Goal: Transaction & Acquisition: Purchase product/service

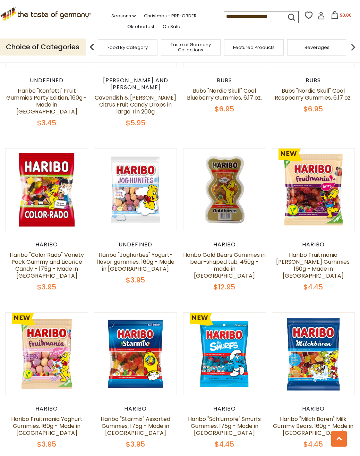
scroll to position [1250, 0]
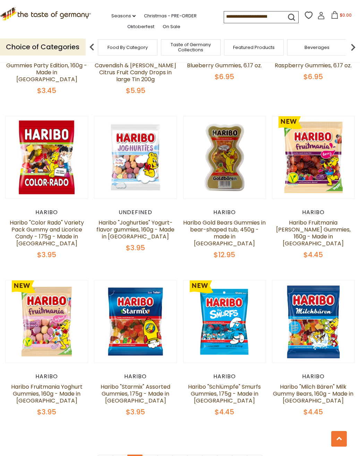
click at [134, 455] on link "2" at bounding box center [136, 463] width 16 height 16
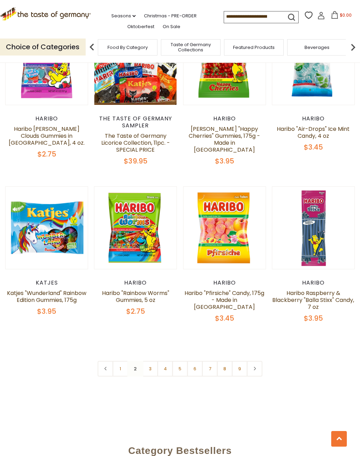
scroll to position [1343, 0]
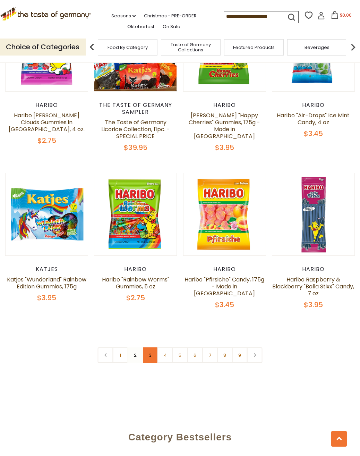
click at [147, 359] on link "3" at bounding box center [151, 355] width 16 height 16
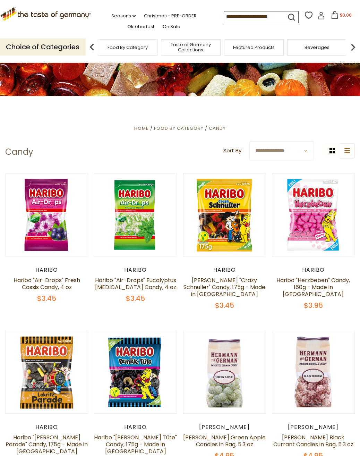
scroll to position [0, 0]
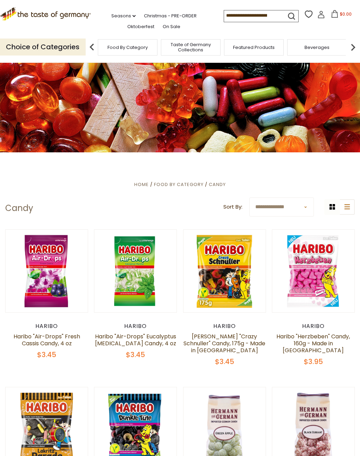
click at [353, 50] on img at bounding box center [353, 47] width 14 height 14
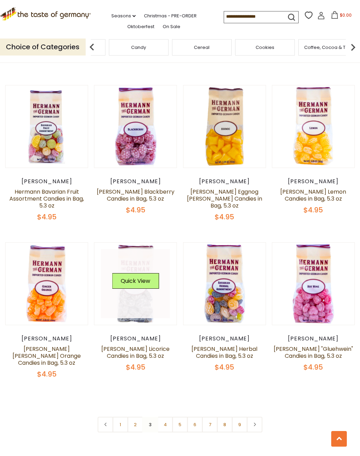
scroll to position [1351, 0]
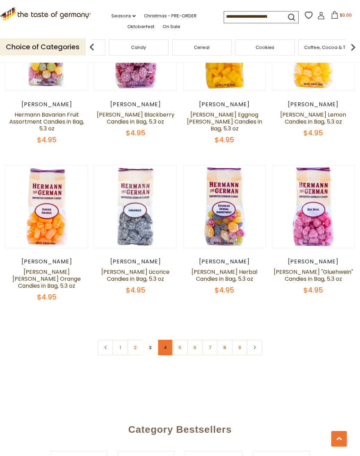
click at [166, 340] on link "4" at bounding box center [166, 348] width 16 height 16
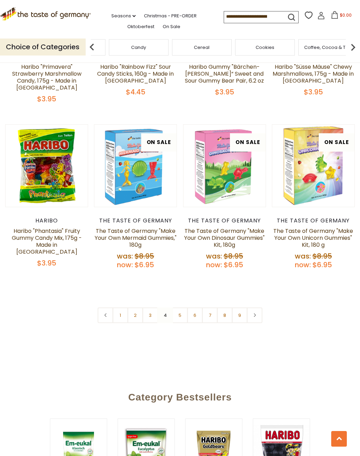
scroll to position [1762, 0]
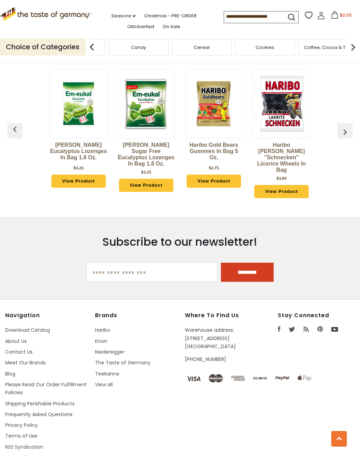
drag, startPoint x: 234, startPoint y: 313, endPoint x: 186, endPoint y: 305, distance: 49.0
click at [186, 326] on p "Warehouse address: 615 Lofstrand Lane Rockville, MD 20850" at bounding box center [218, 338] width 67 height 24
copy p "615 Lofstrand Lane Rockville, MD 20850"
click at [214, 326] on p "Warehouse address: 615 Lofstrand Lane Rockville, MD 20850" at bounding box center [218, 338] width 67 height 24
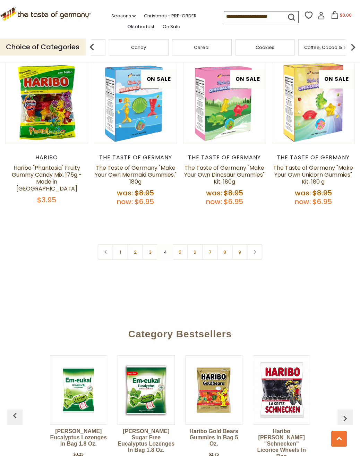
scroll to position [1484, 0]
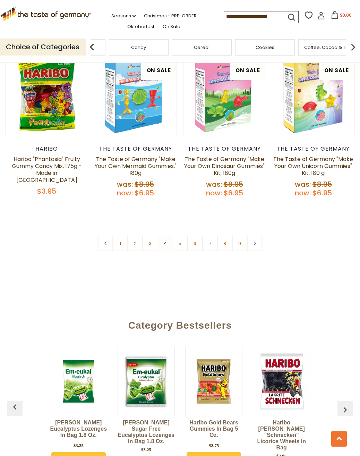
click at [293, 359] on img at bounding box center [281, 381] width 57 height 57
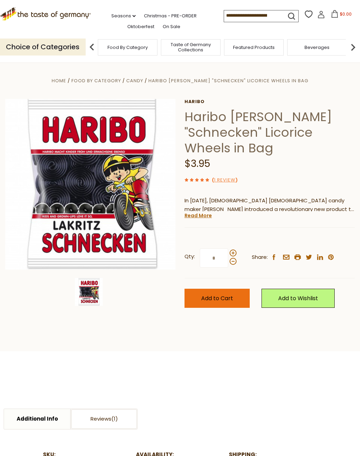
click at [211, 294] on span "Add to Cart" at bounding box center [217, 298] width 32 height 8
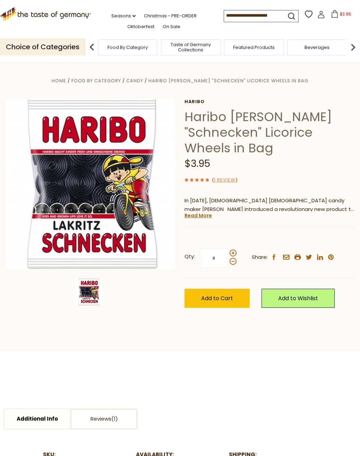
click at [94, 47] on img at bounding box center [92, 47] width 14 height 14
click at [91, 47] on img at bounding box center [92, 47] width 14 height 14
drag, startPoint x: 282, startPoint y: 48, endPoint x: 129, endPoint y: 48, distance: 152.7
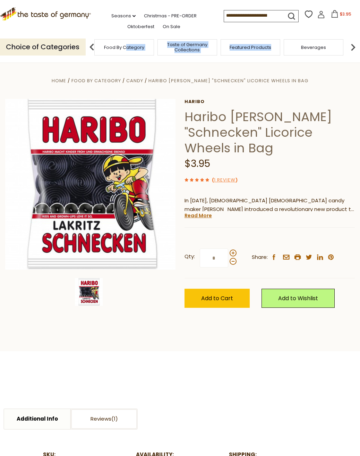
click at [354, 47] on img at bounding box center [353, 47] width 14 height 14
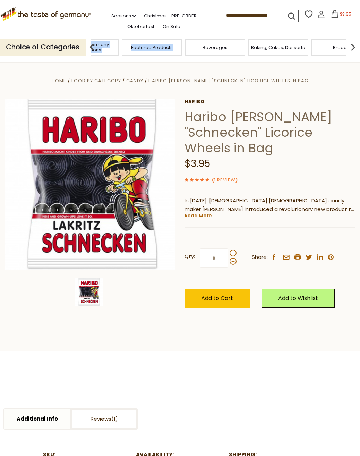
click at [354, 47] on img at bounding box center [353, 47] width 14 height 14
click at [272, 51] on div "Breads" at bounding box center [276, 47] width 60 height 16
click at [279, 48] on span "Breads" at bounding box center [275, 47] width 16 height 5
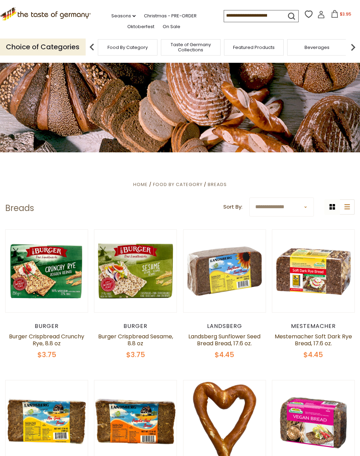
click at [355, 46] on img at bounding box center [353, 47] width 14 height 14
click at [320, 48] on span "Candy" at bounding box center [322, 47] width 15 height 5
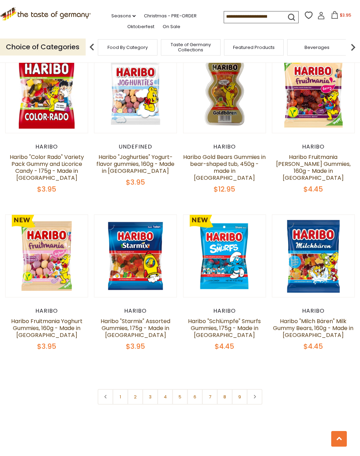
scroll to position [1319, 0]
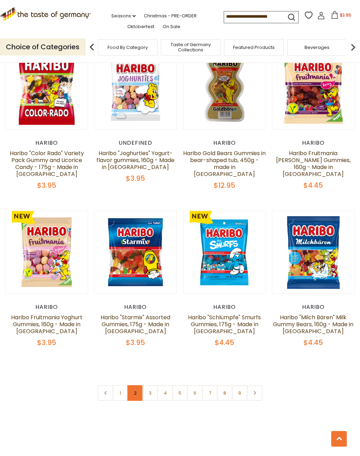
click at [132, 385] on link "2" at bounding box center [136, 393] width 16 height 16
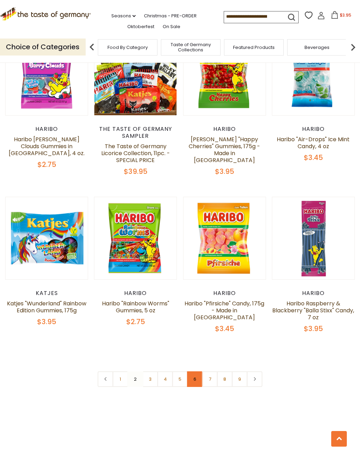
scroll to position [1343, 0]
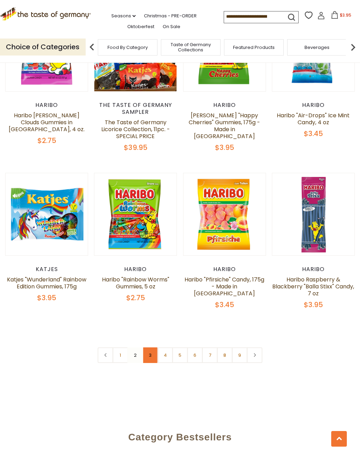
click at [149, 357] on link "3" at bounding box center [151, 355] width 16 height 16
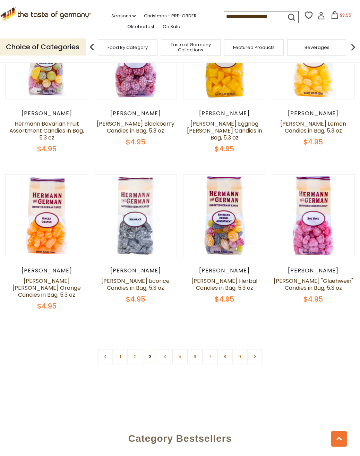
scroll to position [1378, 0]
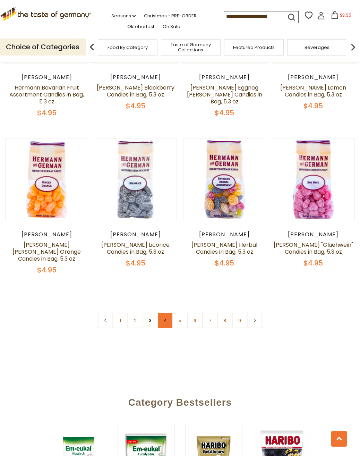
click at [167, 313] on link "4" at bounding box center [166, 321] width 16 height 16
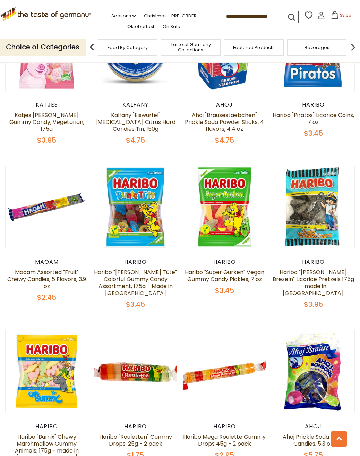
scroll to position [892, 0]
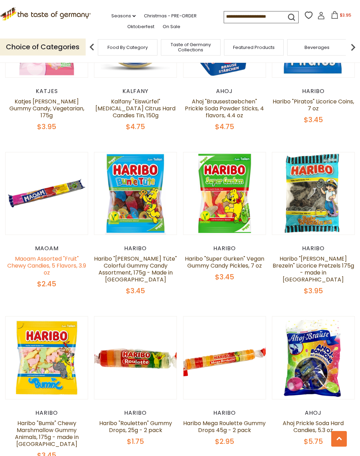
click at [61, 255] on link "Maoam Assorted "Fruit" Chewy Candies, 5 Flavors, 3.9 oz" at bounding box center [46, 266] width 79 height 22
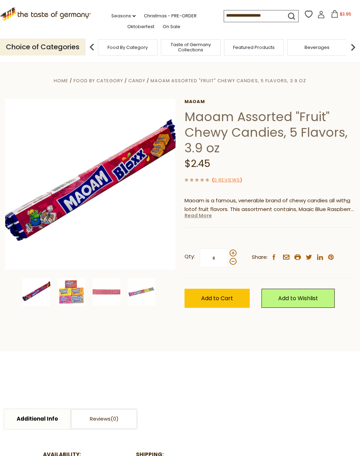
click at [200, 213] on link "Read More" at bounding box center [198, 215] width 27 height 7
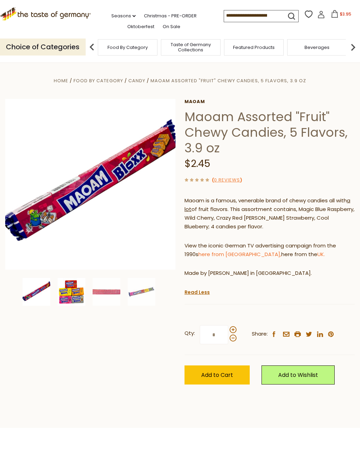
click at [69, 292] on img at bounding box center [72, 292] width 28 height 28
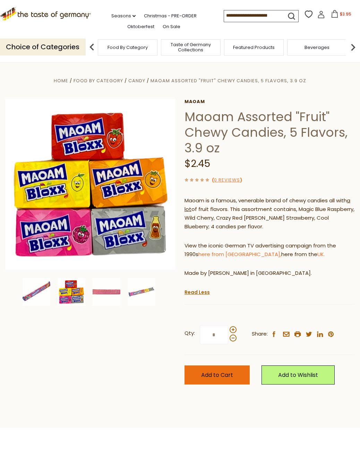
click at [224, 379] on button "Add to Cart" at bounding box center [217, 374] width 65 height 19
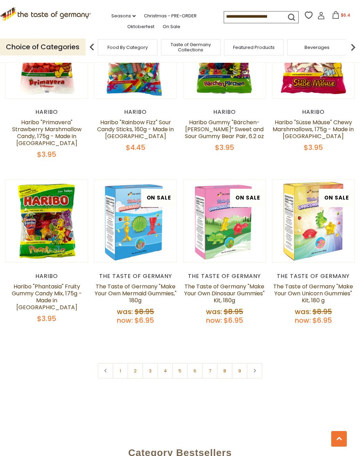
scroll to position [1378, 0]
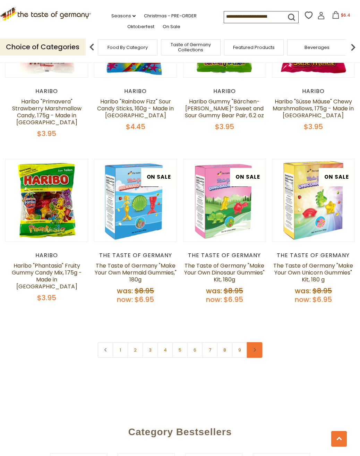
click at [250, 342] on link at bounding box center [255, 350] width 16 height 16
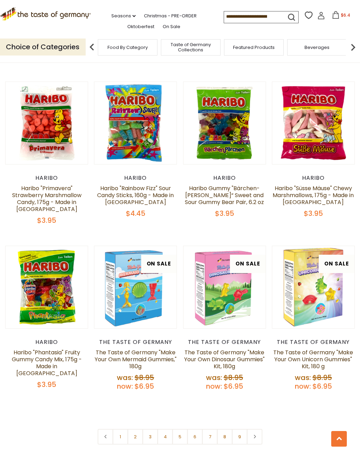
scroll to position [1458, 0]
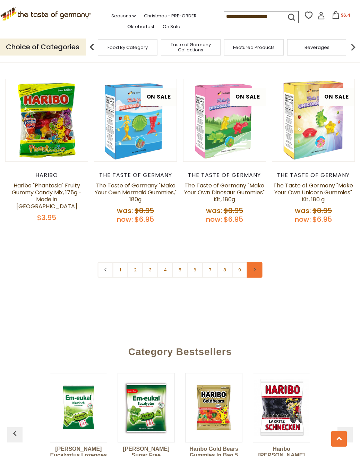
click at [256, 262] on link at bounding box center [255, 270] width 16 height 16
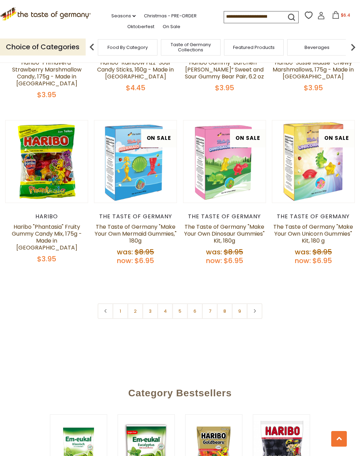
scroll to position [1423, 0]
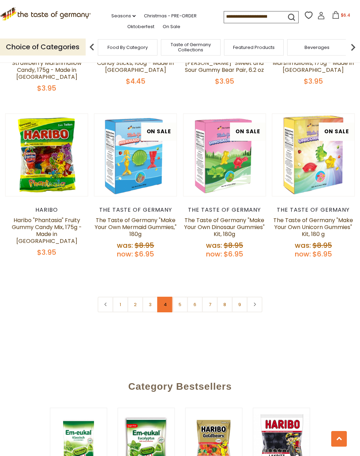
click at [171, 297] on link "4" at bounding box center [166, 305] width 16 height 16
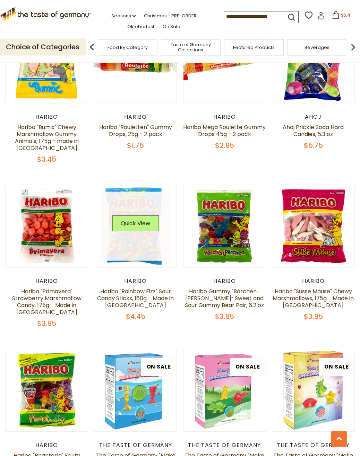
scroll to position [1319, 0]
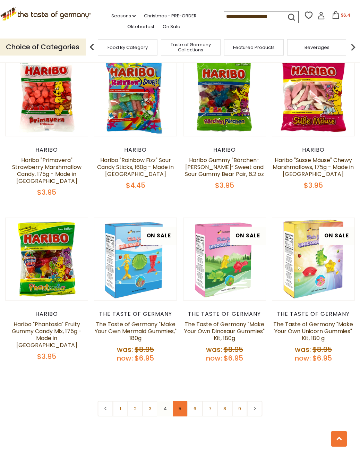
click at [182, 401] on link "5" at bounding box center [181, 409] width 16 height 16
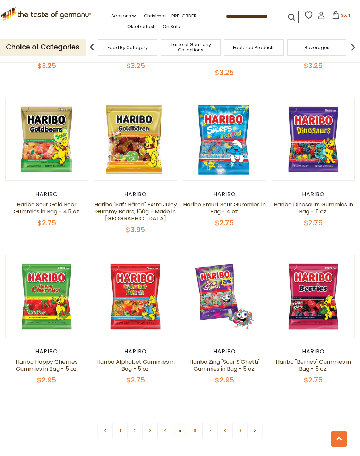
scroll to position [1273, 0]
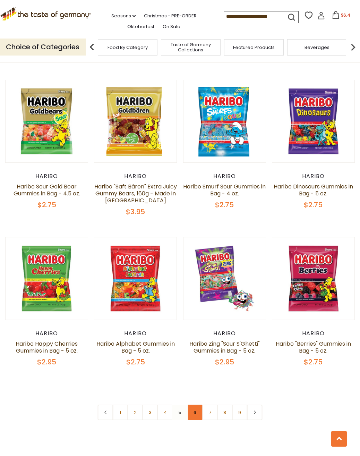
click at [196, 405] on link "6" at bounding box center [195, 413] width 16 height 16
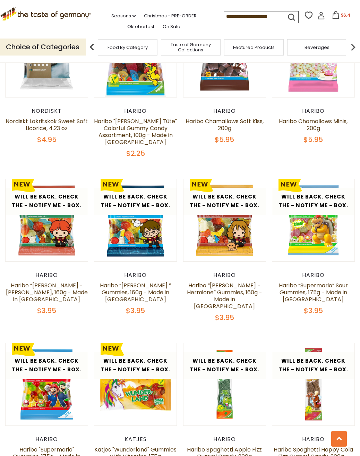
scroll to position [1239, 0]
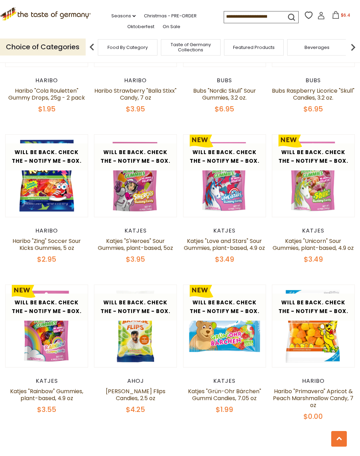
scroll to position [1273, 0]
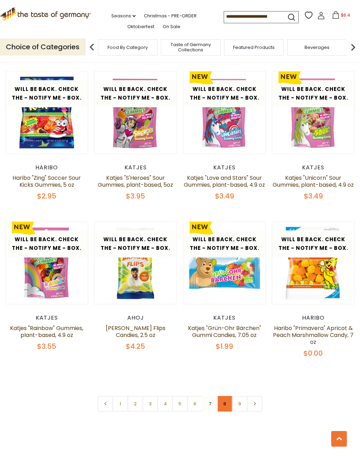
click at [226, 396] on link "8" at bounding box center [225, 404] width 16 height 16
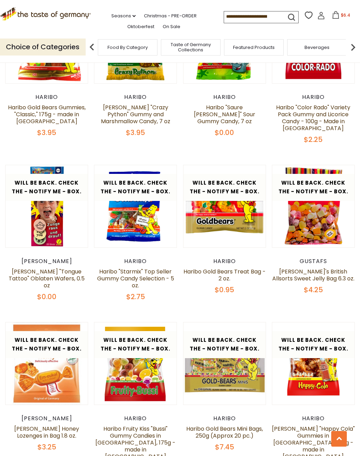
scroll to position [1239, 0]
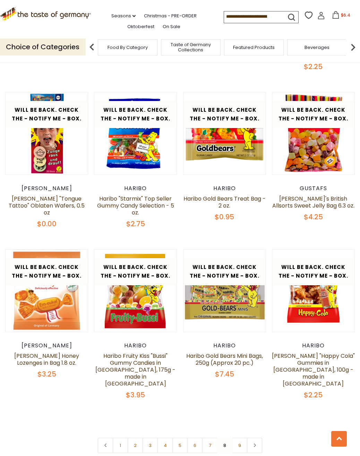
click at [238, 438] on link "9" at bounding box center [240, 446] width 16 height 16
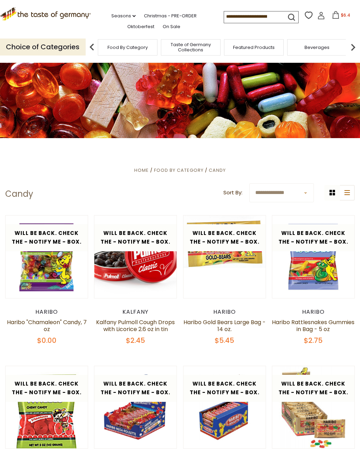
scroll to position [0, 0]
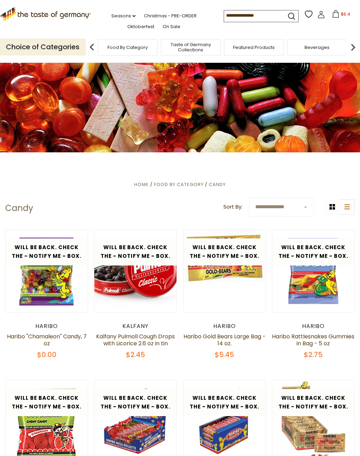
click at [192, 46] on span "Taste of Germany Collections" at bounding box center [191, 47] width 56 height 10
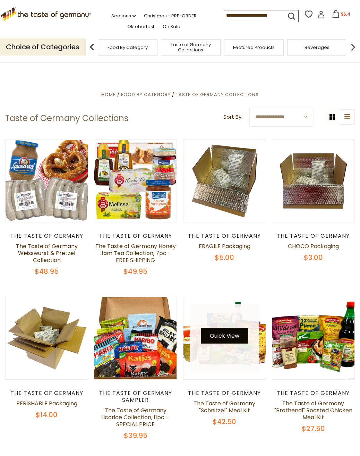
click at [231, 341] on button "Quick View" at bounding box center [224, 336] width 47 height 16
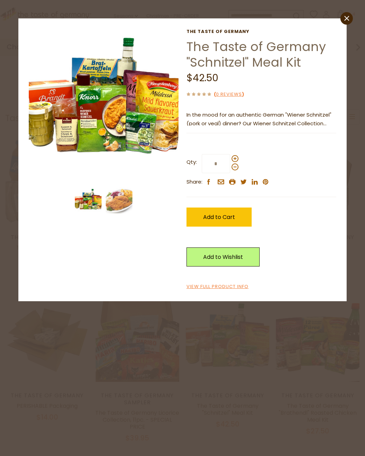
click at [204, 225] on button "Quick View" at bounding box center [227, 233] width 47 height 16
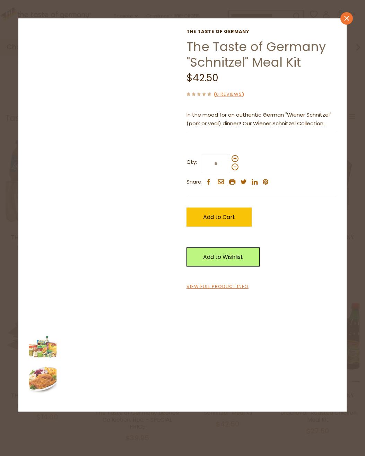
click at [345, 19] on icon "close" at bounding box center [347, 18] width 5 height 5
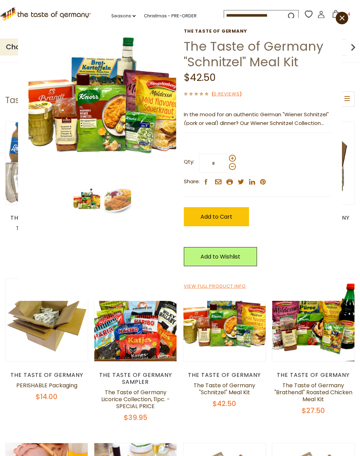
scroll to position [104, 0]
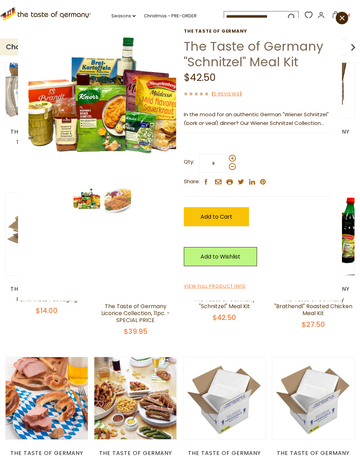
click at [87, 201] on img at bounding box center [87, 200] width 27 height 27
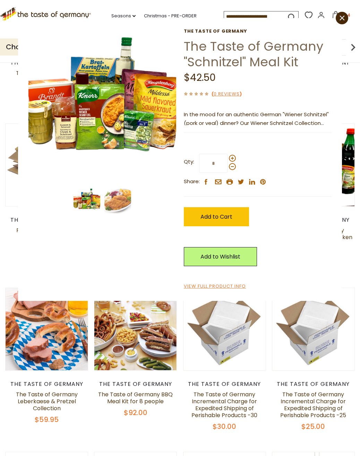
scroll to position [174, 0]
click at [344, 19] on icon "close" at bounding box center [342, 17] width 5 height 5
click at [342, 19] on icon at bounding box center [342, 18] width 5 height 5
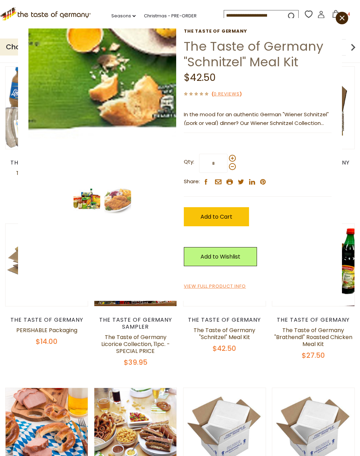
scroll to position [0, 0]
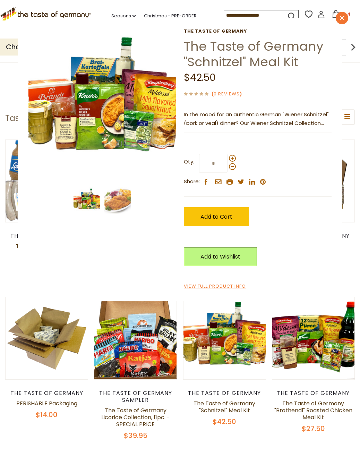
click at [341, 18] on icon "close" at bounding box center [342, 17] width 5 height 5
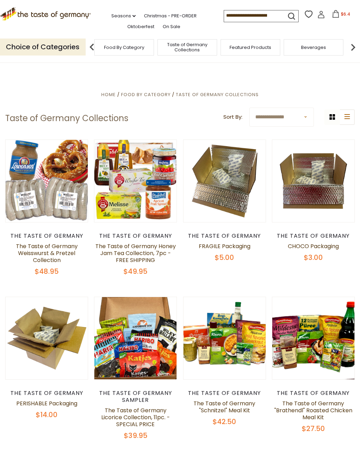
click at [250, 49] on span "Featured Products" at bounding box center [251, 47] width 42 height 5
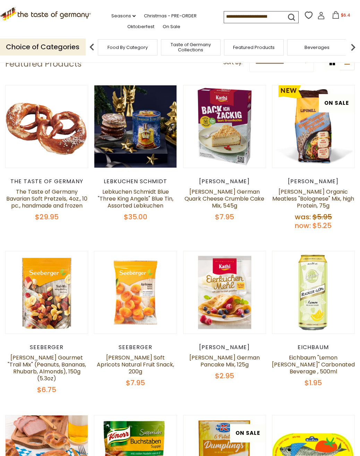
scroll to position [104, 0]
